Goal: Information Seeking & Learning: Learn about a topic

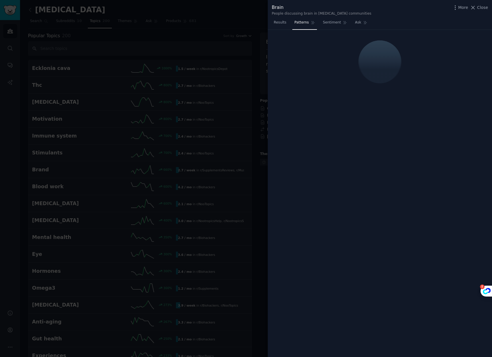
click at [226, 13] on div at bounding box center [246, 178] width 492 height 357
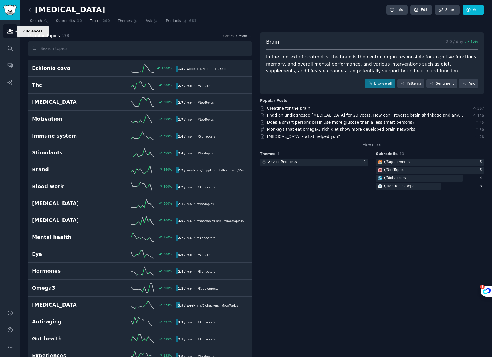
click at [14, 31] on link "Audiences" at bounding box center [10, 31] width 14 height 14
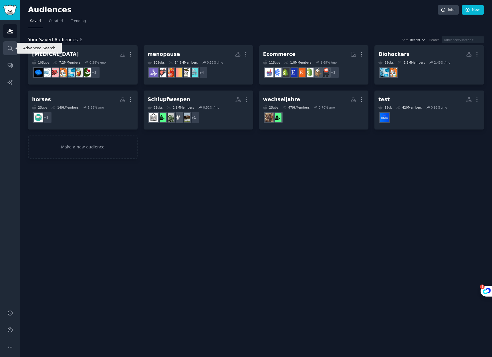
click at [7, 46] on icon "Sidebar" at bounding box center [10, 48] width 6 height 6
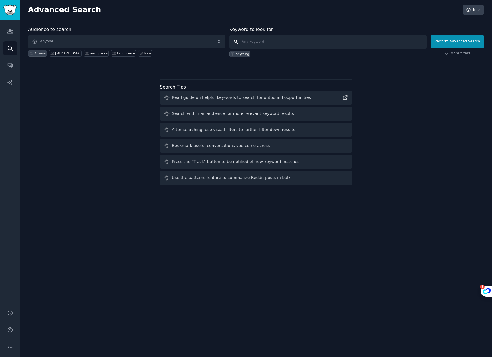
click at [260, 41] on input "text" at bounding box center [327, 42] width 197 height 14
type input "Schlupfwespen"
click button "Perform Advanced Search" at bounding box center [457, 41] width 53 height 13
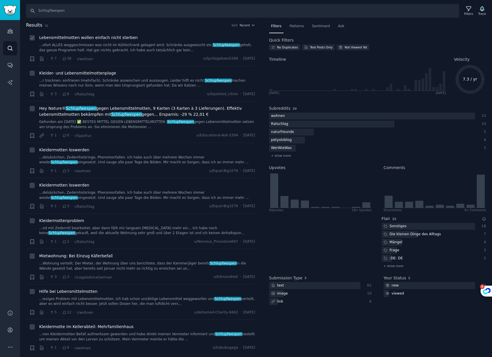
click at [137, 44] on link "...ofort ALLES weggeschmissen was nicht im Kühlschrank gelagert wird. Schränke …" at bounding box center [147, 48] width 216 height 10
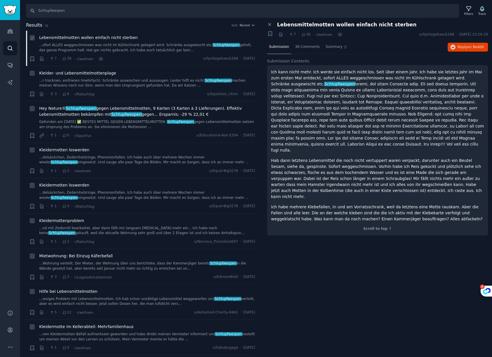
click at [223, 40] on div "Lebensmittelmotten wollen einfach nicht sterben" at bounding box center [147, 38] width 216 height 6
click at [419, 34] on span "u/Spritzgebaeck268" at bounding box center [436, 34] width 35 height 5
click at [368, 104] on p "Ich kann nicht mehr. Ich werde sie einfach nicht los. Seit über einem Jahr. Ich…" at bounding box center [377, 111] width 213 height 84
click at [460, 47] on span "Reply on Reddit" at bounding box center [471, 47] width 26 height 5
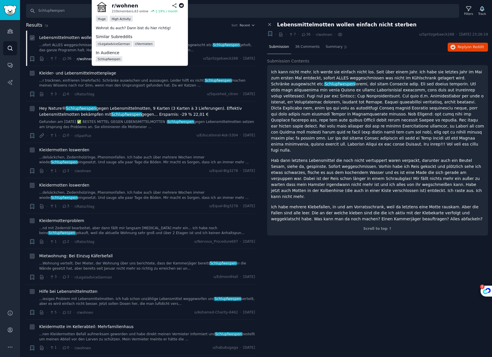
click at [82, 61] on span "r/wohnen" at bounding box center [85, 59] width 17 height 4
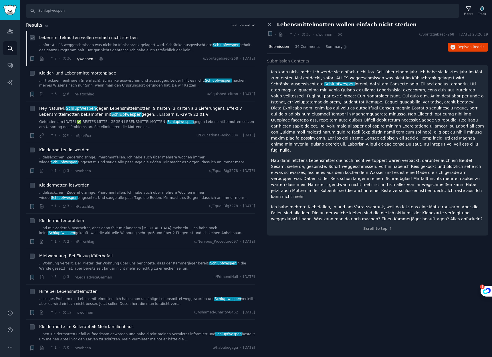
click at [89, 59] on span "r/wohnen" at bounding box center [85, 59] width 17 height 4
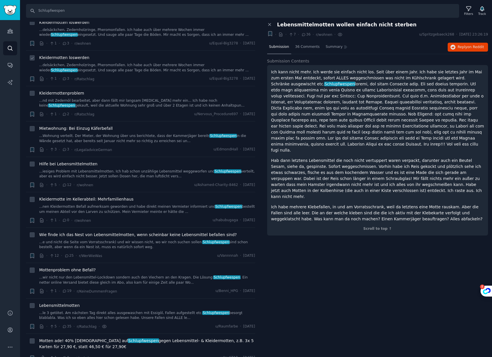
scroll to position [128, 0]
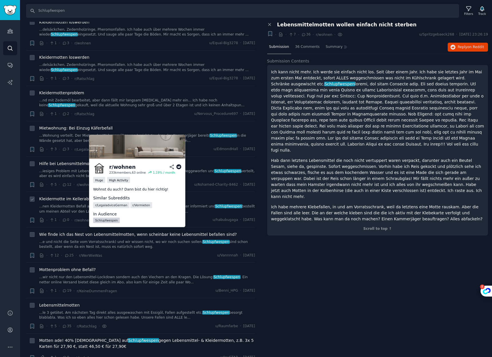
click at [112, 219] on link "Schlupfwespen" at bounding box center [106, 219] width 27 height 5
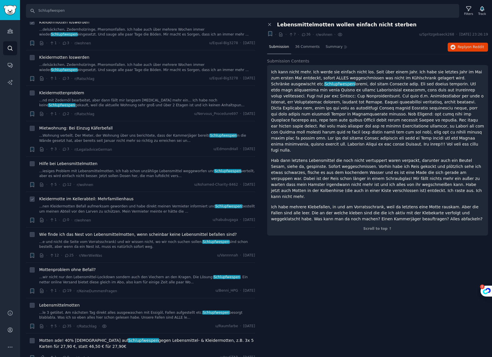
scroll to position [0, 0]
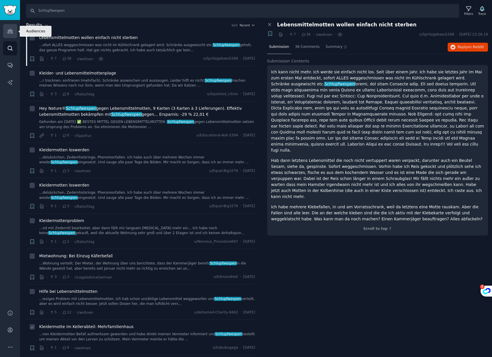
click at [9, 32] on icon "Sidebar" at bounding box center [10, 31] width 6 height 6
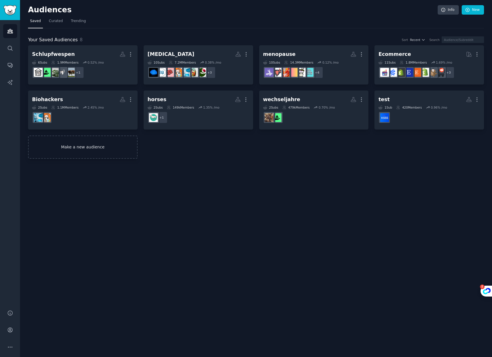
click at [62, 146] on link "Make a new audience" at bounding box center [83, 146] width 110 height 23
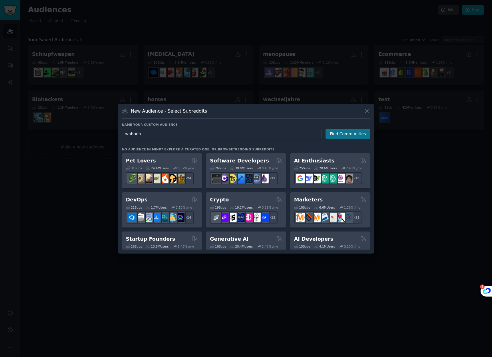
type input "wohnen"
click at [355, 137] on button "Find Communities" at bounding box center [348, 133] width 45 height 11
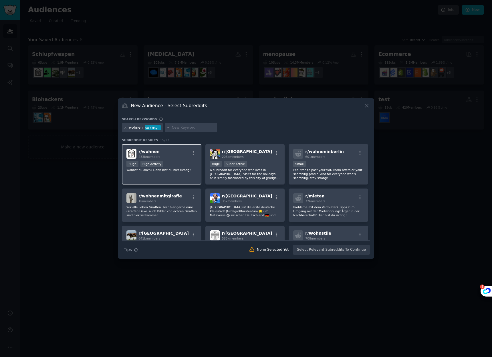
click at [155, 151] on span "r/ wohnen" at bounding box center [148, 151] width 21 height 5
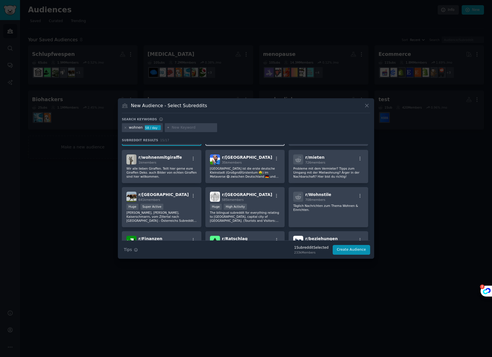
scroll to position [94, 0]
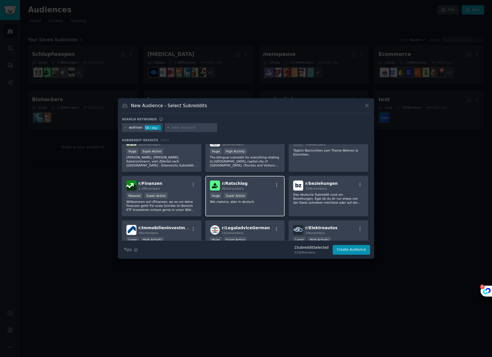
click at [232, 182] on span "r/ Ratschlag" at bounding box center [235, 183] width 26 height 5
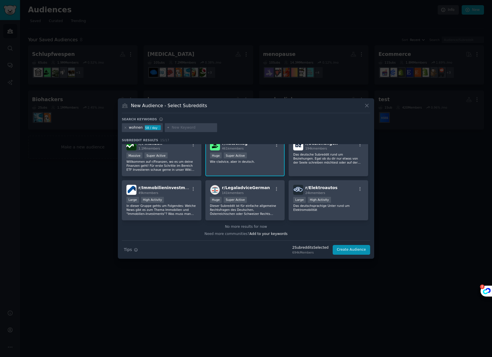
scroll to position [0, 0]
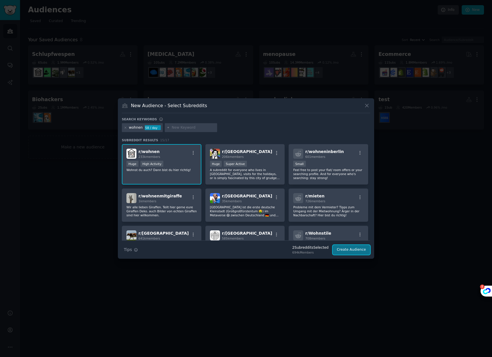
click at [361, 249] on button "Create Audience" at bounding box center [352, 250] width 38 height 10
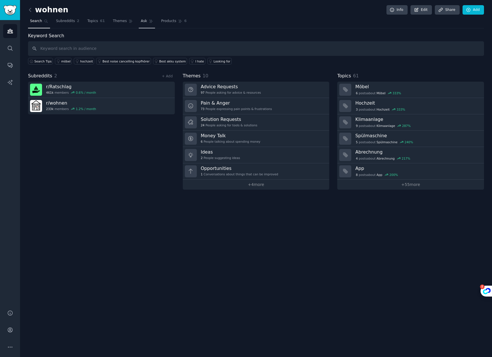
click at [145, 22] on link "Ask" at bounding box center [147, 23] width 16 height 12
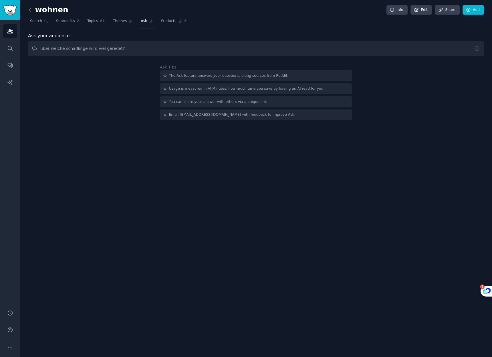
type input "über welche schädlinge wird viel geredet?"
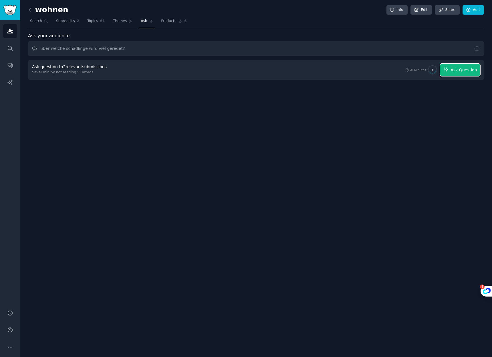
click at [460, 67] on span "Ask Question" at bounding box center [464, 70] width 26 height 6
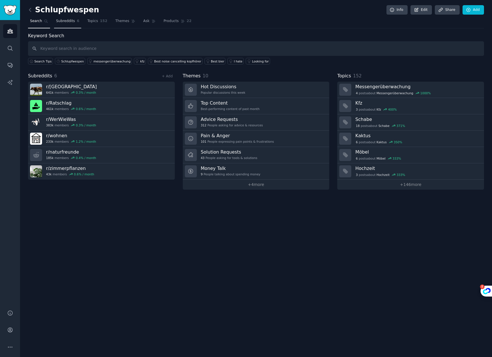
click at [73, 19] on span "Subreddits" at bounding box center [65, 21] width 19 height 5
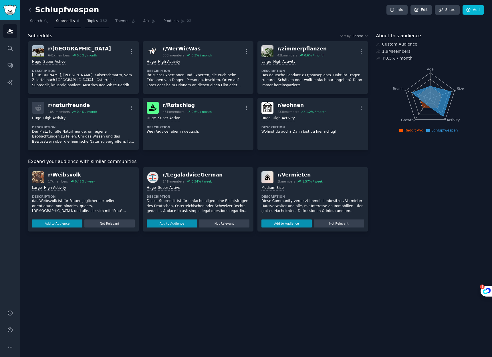
click at [100, 22] on span "152" at bounding box center [103, 21] width 7 height 5
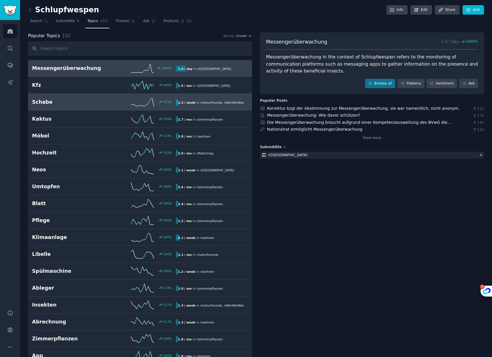
click at [98, 98] on div "Schabe 371 % 2.3 / week in r/ naturfreunde , r/ WerWieWas" at bounding box center [140, 102] width 216 height 9
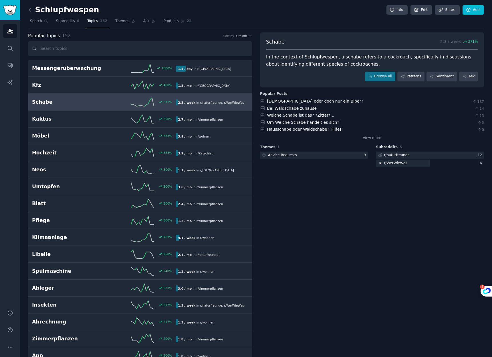
drag, startPoint x: 78, startPoint y: 7, endPoint x: 45, endPoint y: 9, distance: 32.7
click at [78, 7] on h2 "Schlupfwespen" at bounding box center [63, 9] width 71 height 9
click at [30, 7] on icon at bounding box center [30, 10] width 6 height 6
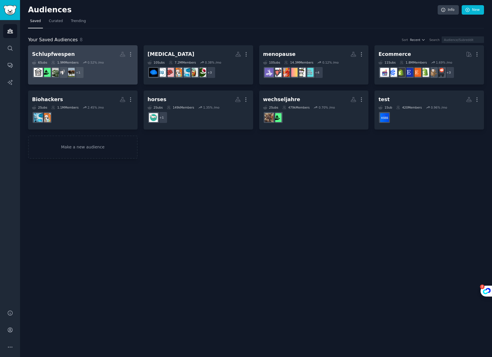
click at [95, 55] on h2 "Schlupfwespen More" at bounding box center [83, 54] width 102 height 10
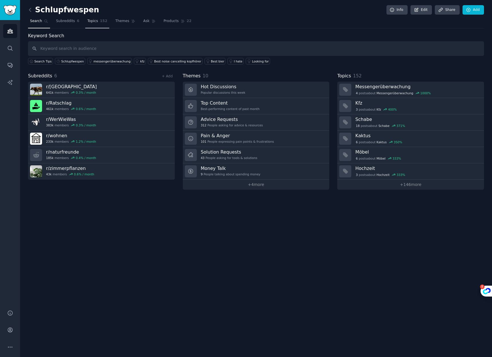
click at [90, 21] on span "Topics" at bounding box center [92, 21] width 11 height 5
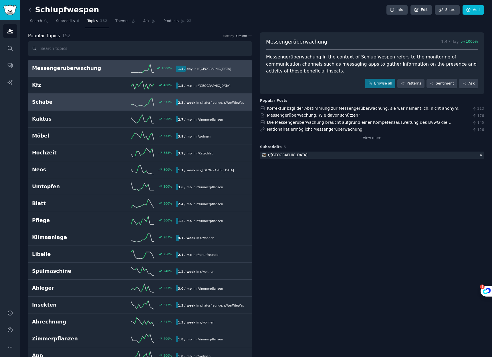
click at [104, 98] on div "371 %" at bounding box center [140, 102] width 72 height 9
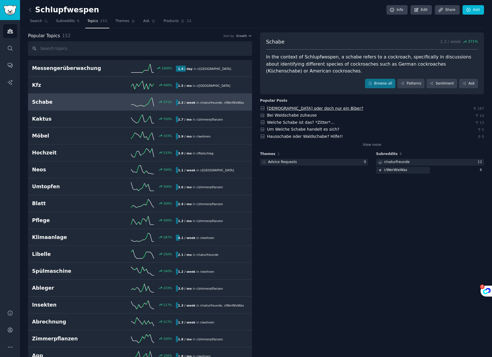
click at [318, 110] on link "Schabe oder doch nur ein Biber?" at bounding box center [315, 108] width 96 height 5
click at [300, 115] on link "Bei Waldschabe zuhause" at bounding box center [292, 115] width 50 height 5
click at [297, 123] on link "Welche Schabe ist das? *Zitter*..." at bounding box center [300, 122] width 67 height 5
click at [242, 33] on div "Popular Topics 152 Sort by Growth" at bounding box center [140, 35] width 224 height 7
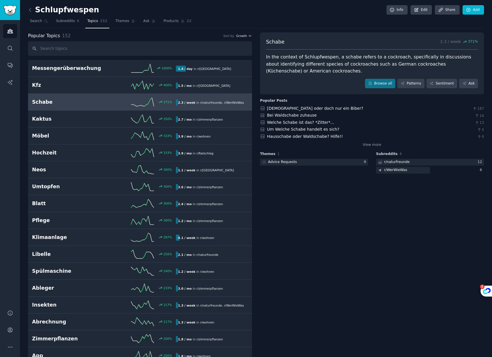
click at [242, 34] on span "Growth" at bounding box center [241, 36] width 11 height 4
click at [231, 55] on div "Velocity" at bounding box center [223, 57] width 53 height 10
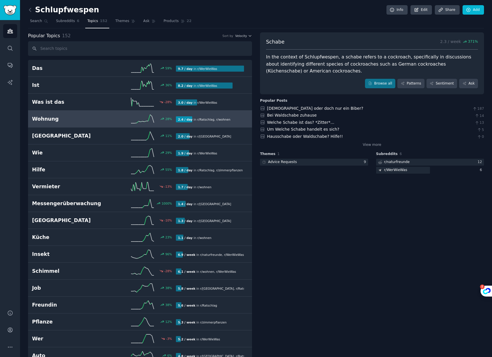
scroll to position [45, 0]
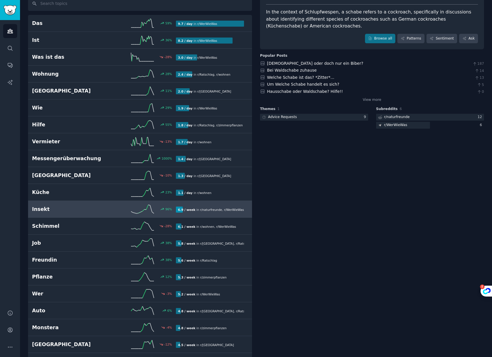
click at [106, 202] on link "Insekt 96 % 6.9 / week in r/ naturfreunde , r/ WerWieWas" at bounding box center [140, 209] width 224 height 17
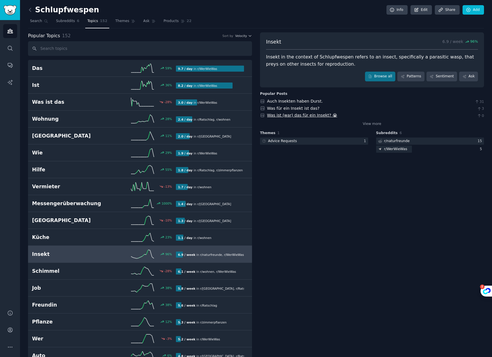
click at [304, 114] on link "Was ist (war) das für ein Insekt? 😭" at bounding box center [302, 115] width 70 height 5
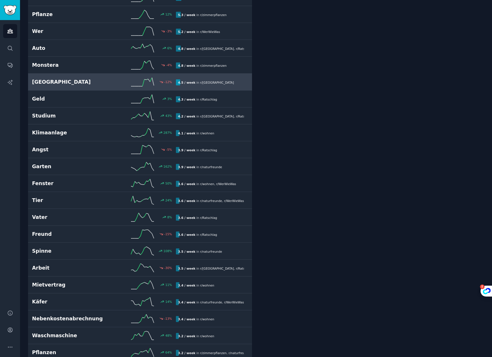
scroll to position [311, 0]
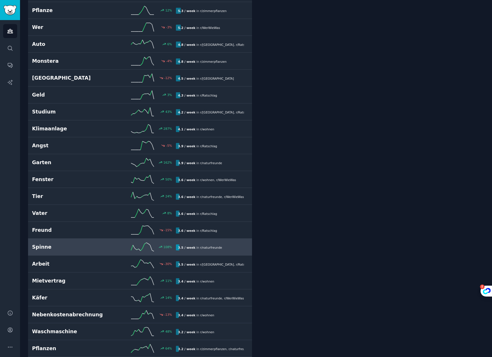
click at [94, 240] on link "Spinne 108 % 3.5 / week in r/ naturfreunde" at bounding box center [140, 246] width 224 height 17
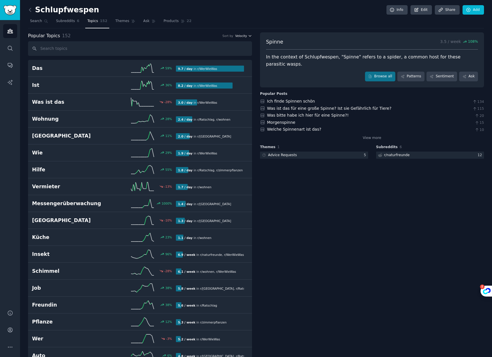
click at [242, 35] on span "Velocity" at bounding box center [241, 36] width 12 height 4
click at [211, 51] on div "Growth" at bounding box center [223, 47] width 53 height 10
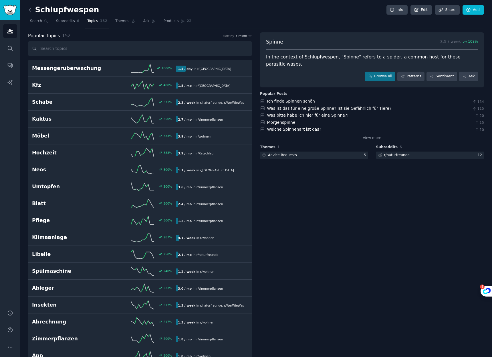
click at [206, 21] on nav "Search Subreddits 6 Topics 152 Themes Ask Products 22" at bounding box center [256, 23] width 456 height 12
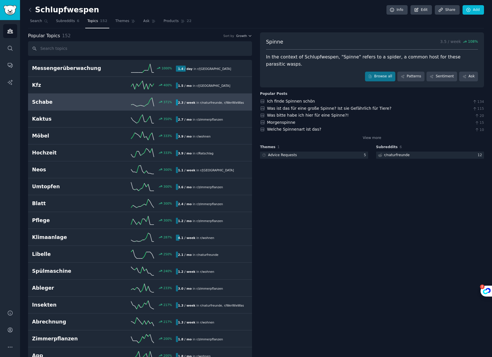
click at [89, 101] on h2 "Schabe" at bounding box center [68, 101] width 72 height 7
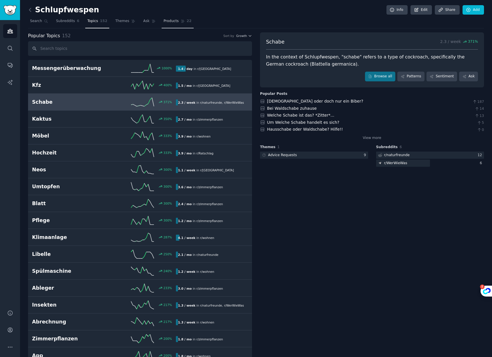
click at [166, 20] on span "Products" at bounding box center [171, 21] width 15 height 5
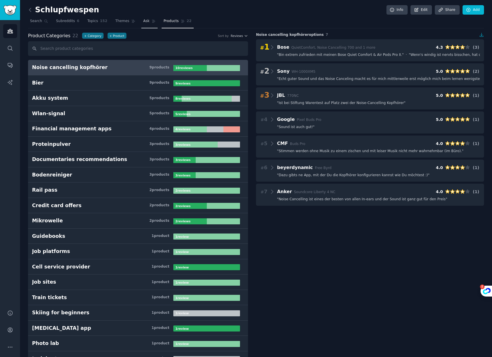
click at [149, 22] on link "Ask" at bounding box center [149, 23] width 16 height 12
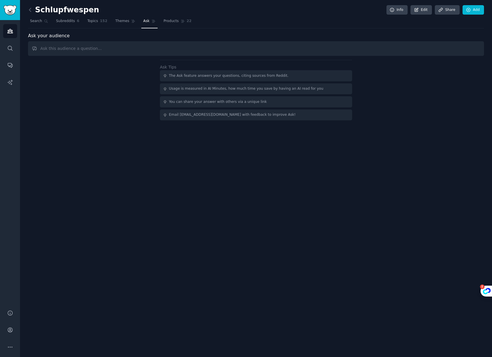
click at [189, 49] on input "text" at bounding box center [256, 48] width 456 height 15
type input "welche schädlinge belasten diese zielgruppe am meisten?"
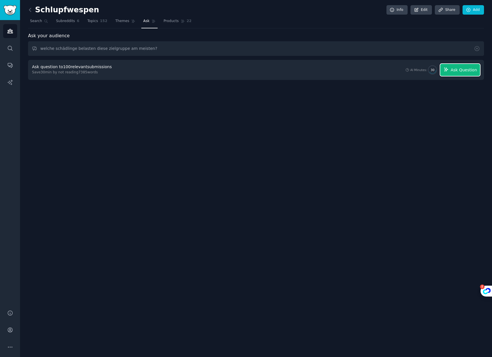
click at [458, 69] on span "Ask Question" at bounding box center [464, 70] width 26 height 6
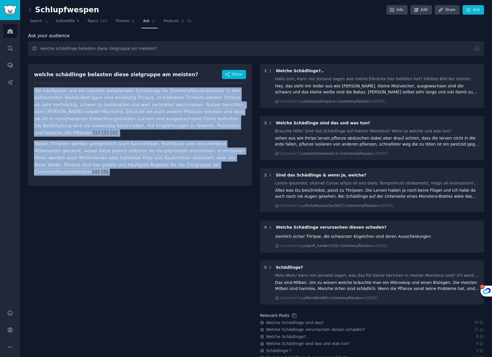
drag, startPoint x: 213, startPoint y: 160, endPoint x: 34, endPoint y: 91, distance: 192.2
click at [34, 91] on article "Die häufigsten und am meisten belastenden Schädlinge für Zimmerpflanzenbesitzer…" at bounding box center [140, 131] width 212 height 88
copy article "Die häufigsten und am meisten belastenden Schädlinge für Zimmerpflanzenbesitzer…"
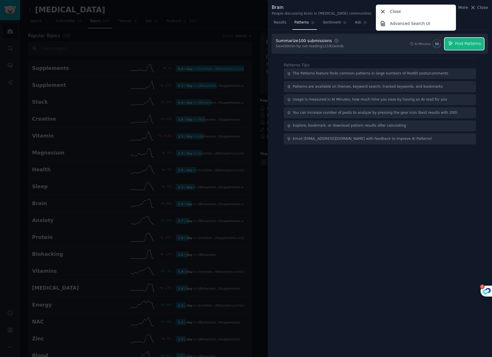
click at [463, 43] on span "Find Patterns" at bounding box center [468, 44] width 26 height 6
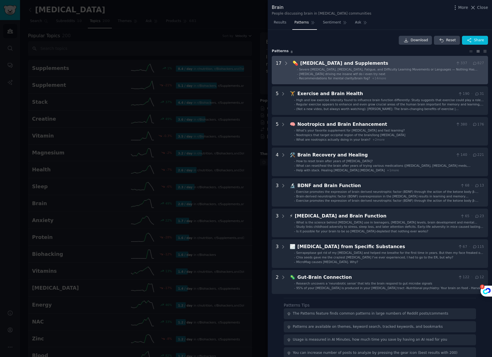
click at [356, 65] on div "Brain Fog and Supplements" at bounding box center [376, 63] width 153 height 7
